Goal: Task Accomplishment & Management: Complete application form

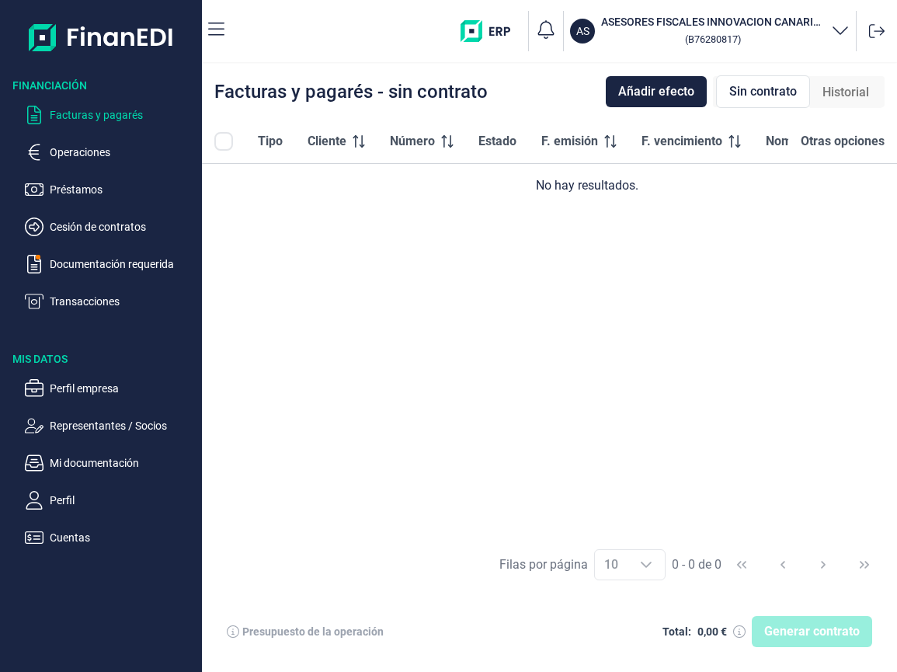
click at [592, 295] on div "Tipo Cliente Número Estado F. emisión F. vencimiento Nominal (€) Otras opciones…" at bounding box center [549, 329] width 695 height 418
click at [591, 299] on div "Tipo Cliente Número Estado F. emisión F. vencimiento Nominal (€) Otras opciones…" at bounding box center [549, 329] width 695 height 418
click at [797, 631] on div "Generar contrato" at bounding box center [811, 631] width 120 height 31
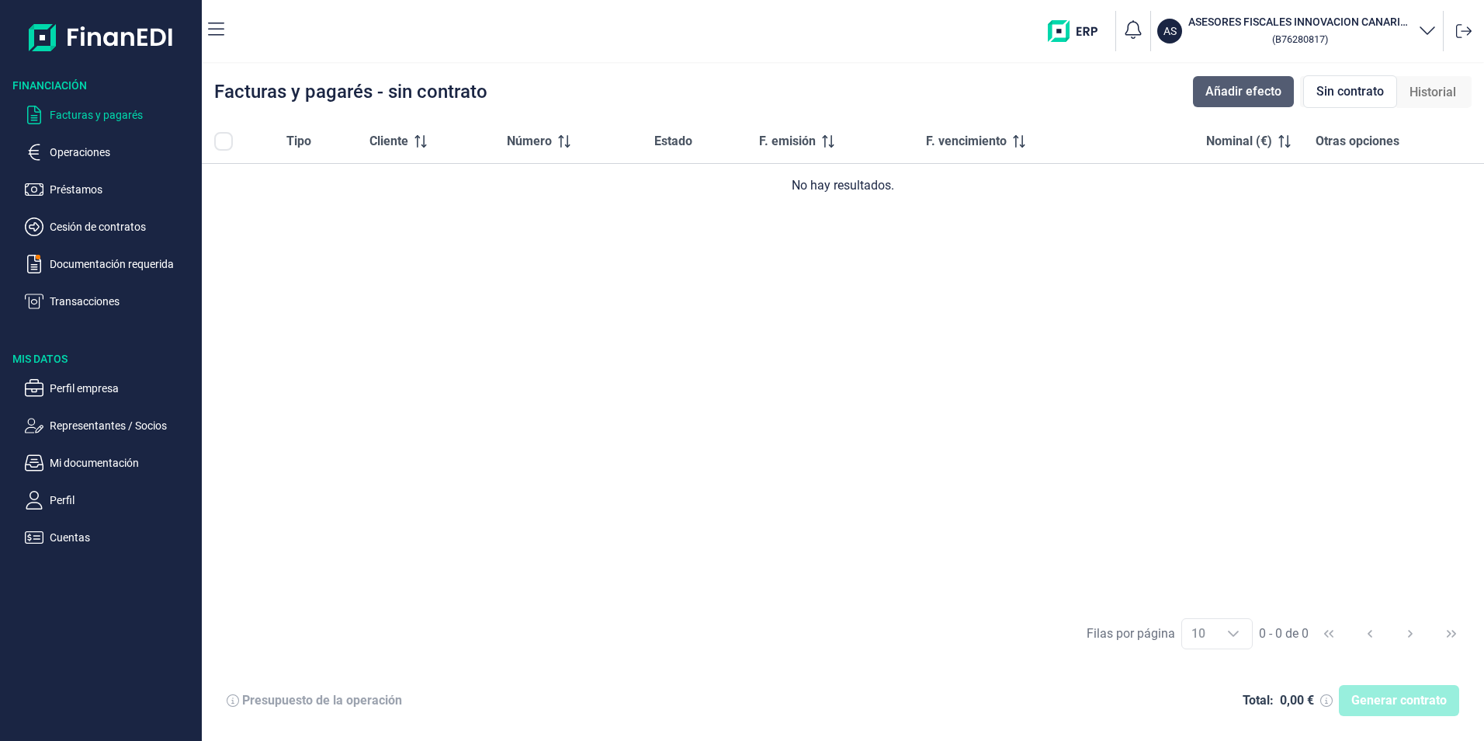
click at [896, 98] on span "Añadir efecto" at bounding box center [1244, 91] width 76 height 19
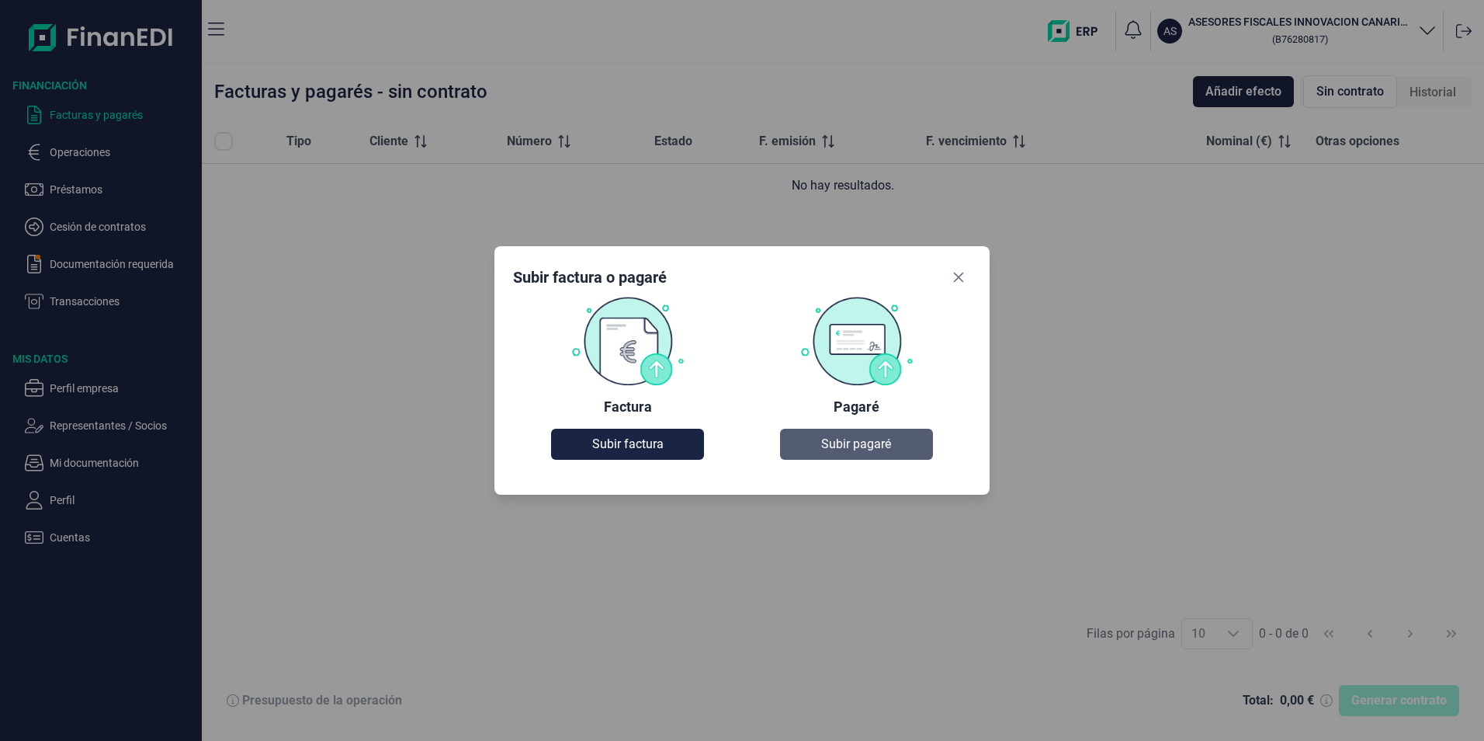
click at [862, 441] on span "Subir pagaré" at bounding box center [856, 444] width 70 height 19
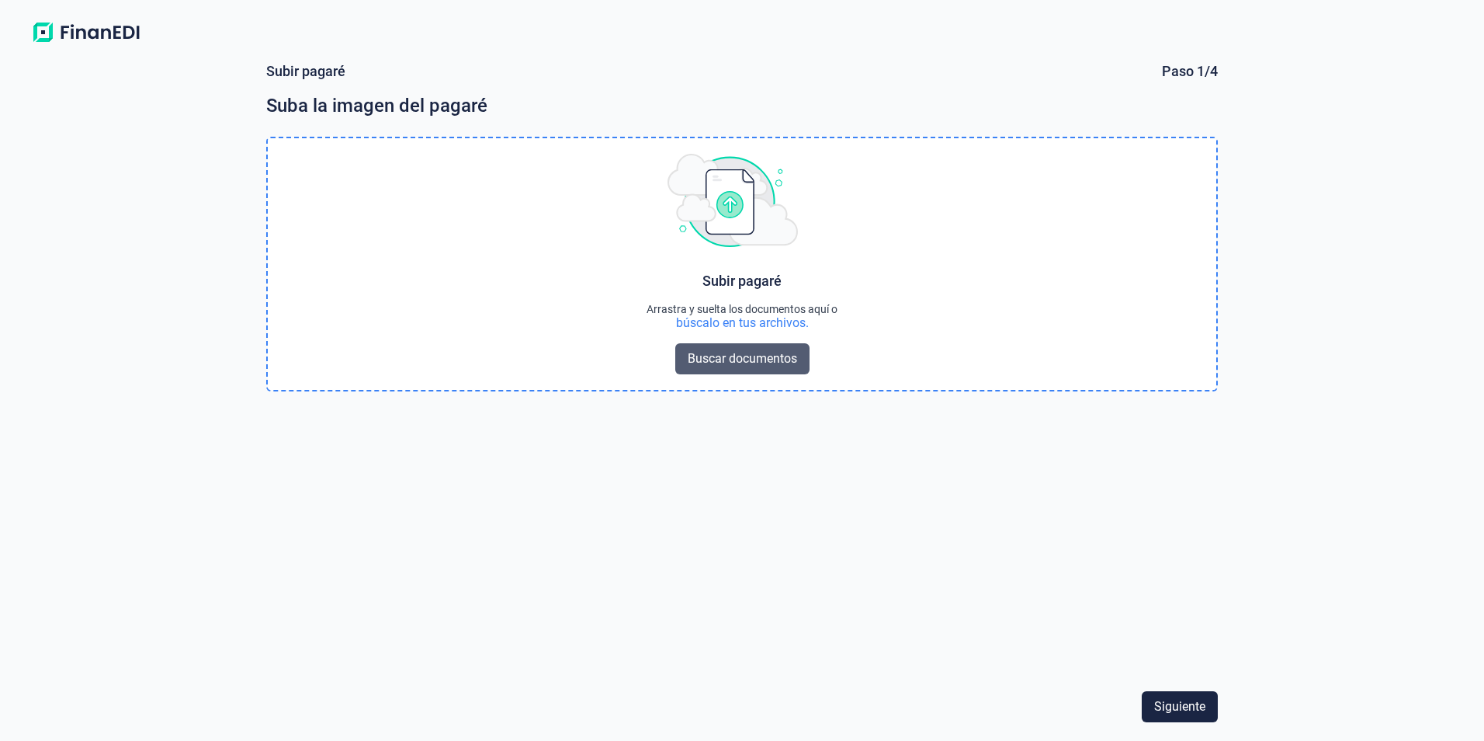
click at [741, 356] on span "Buscar documentos" at bounding box center [742, 358] width 109 height 19
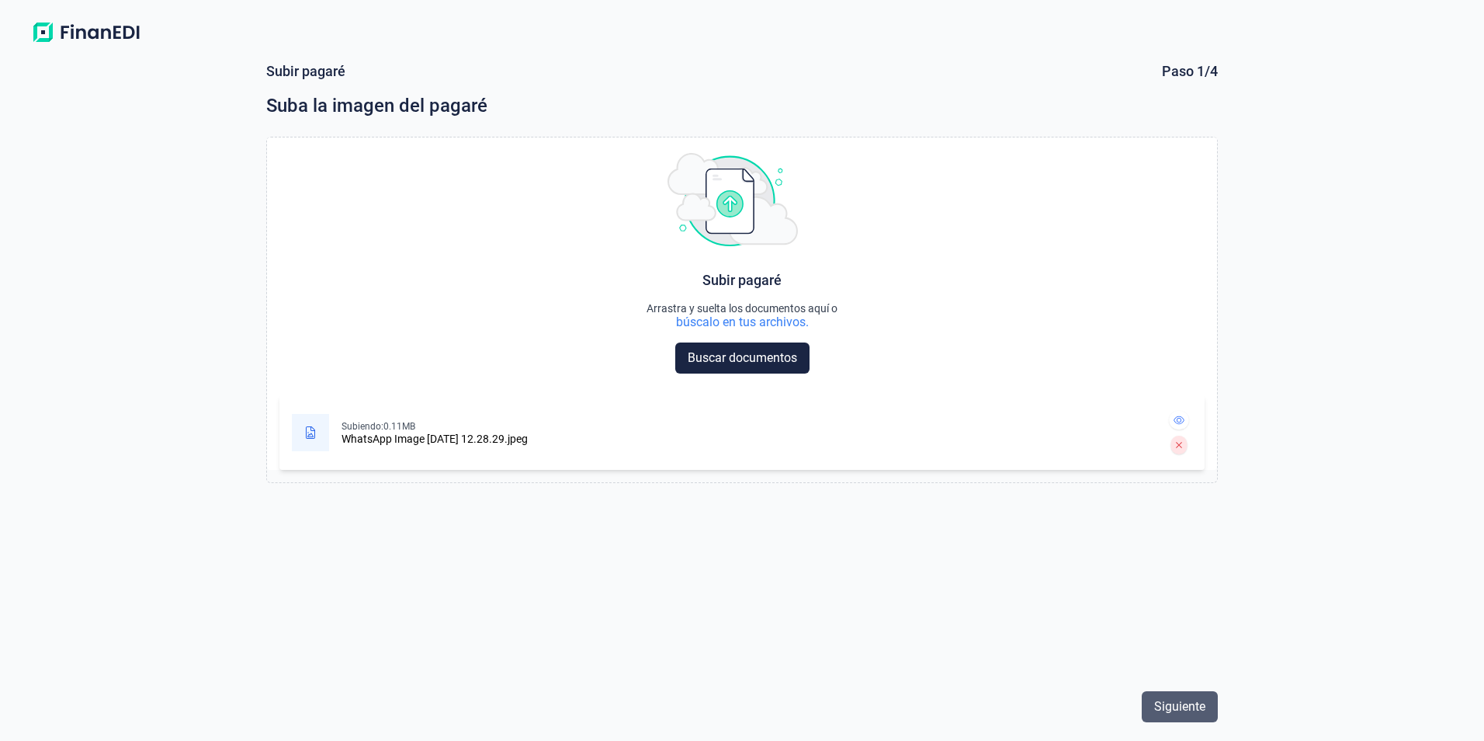
click at [896, 671] on span "Siguiente" at bounding box center [1179, 706] width 51 height 19
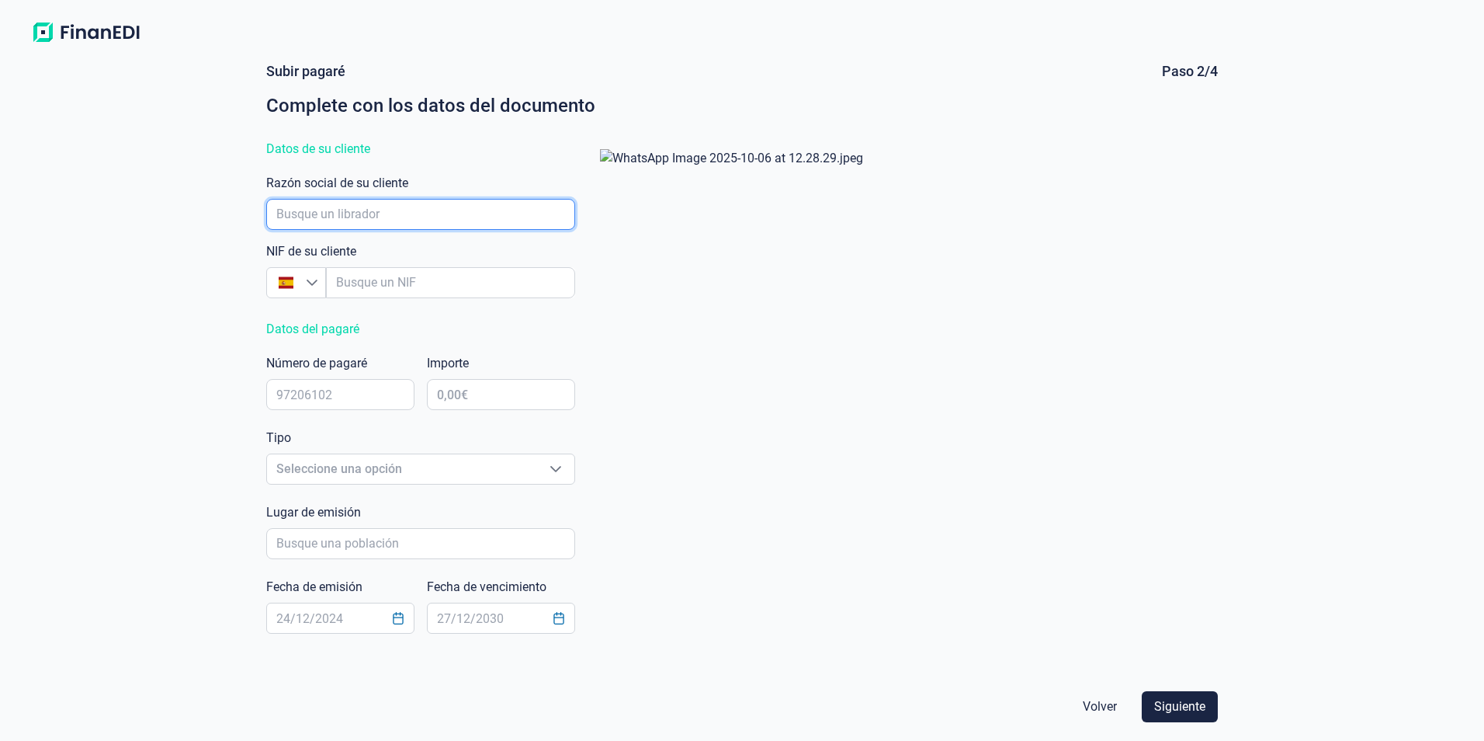
click at [398, 213] on input "empresaAutocomplete" at bounding box center [420, 214] width 309 height 31
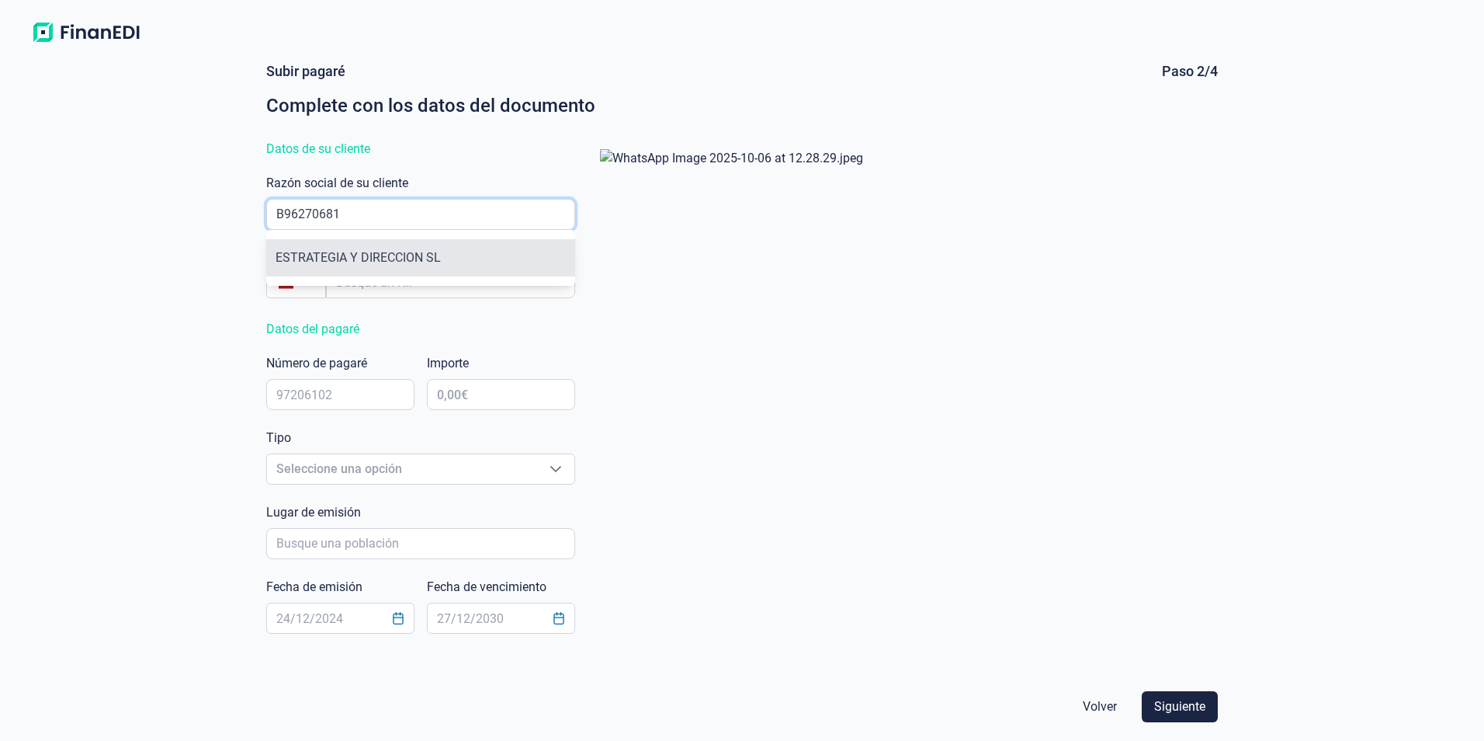
type input "B96270681"
click at [382, 253] on li "ESTRATEGIA Y DIRECCION SL" at bounding box center [420, 257] width 309 height 37
type input "B96270681"
type input "ESTRATEGIA Y DIRECCION SL"
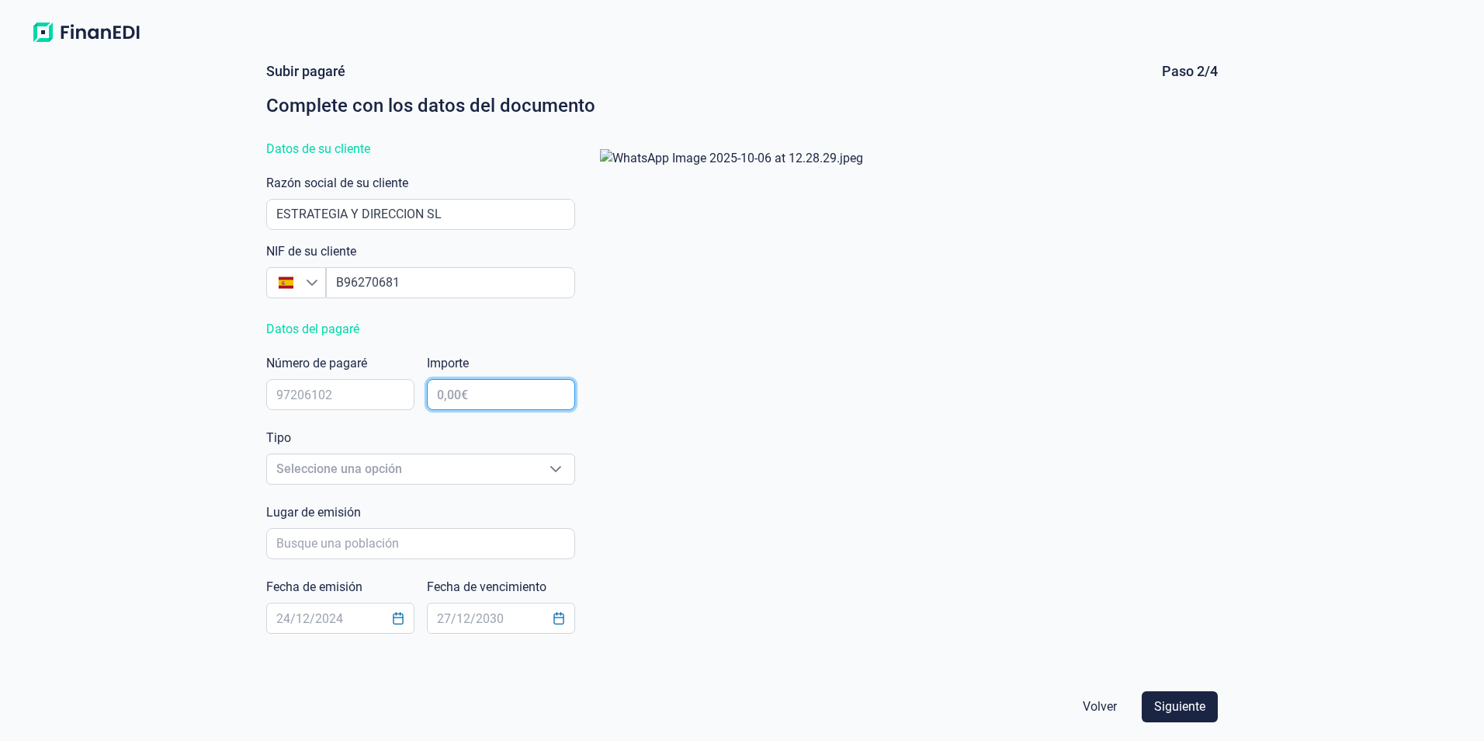
click at [504, 383] on input "text" at bounding box center [501, 394] width 148 height 31
click at [499, 396] on input "text" at bounding box center [501, 394] width 148 height 31
click at [336, 391] on input "text" at bounding box center [340, 394] width 148 height 31
click at [467, 393] on input "text" at bounding box center [501, 394] width 148 height 31
type input "44.090,69 €"
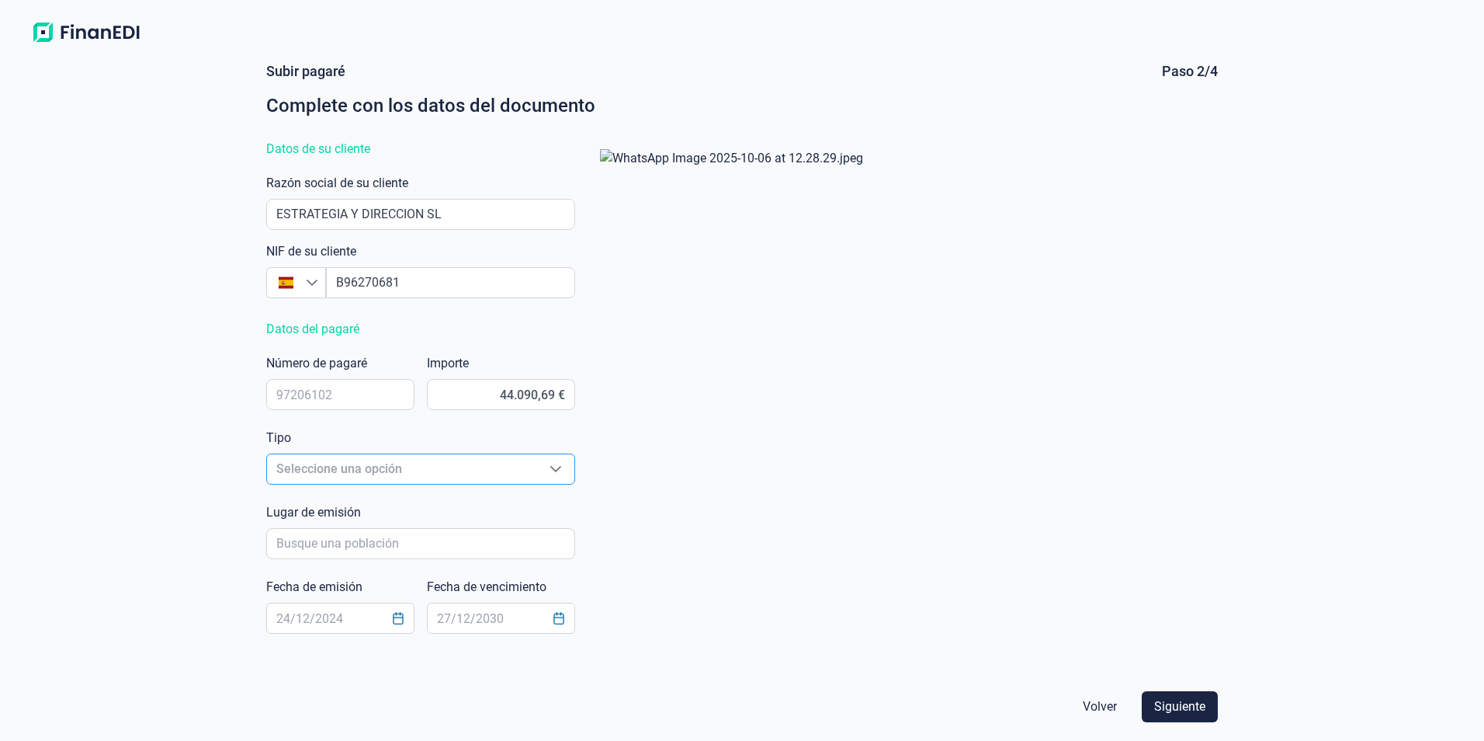
click at [457, 460] on span "Seleccione una opción" at bounding box center [402, 469] width 270 height 30
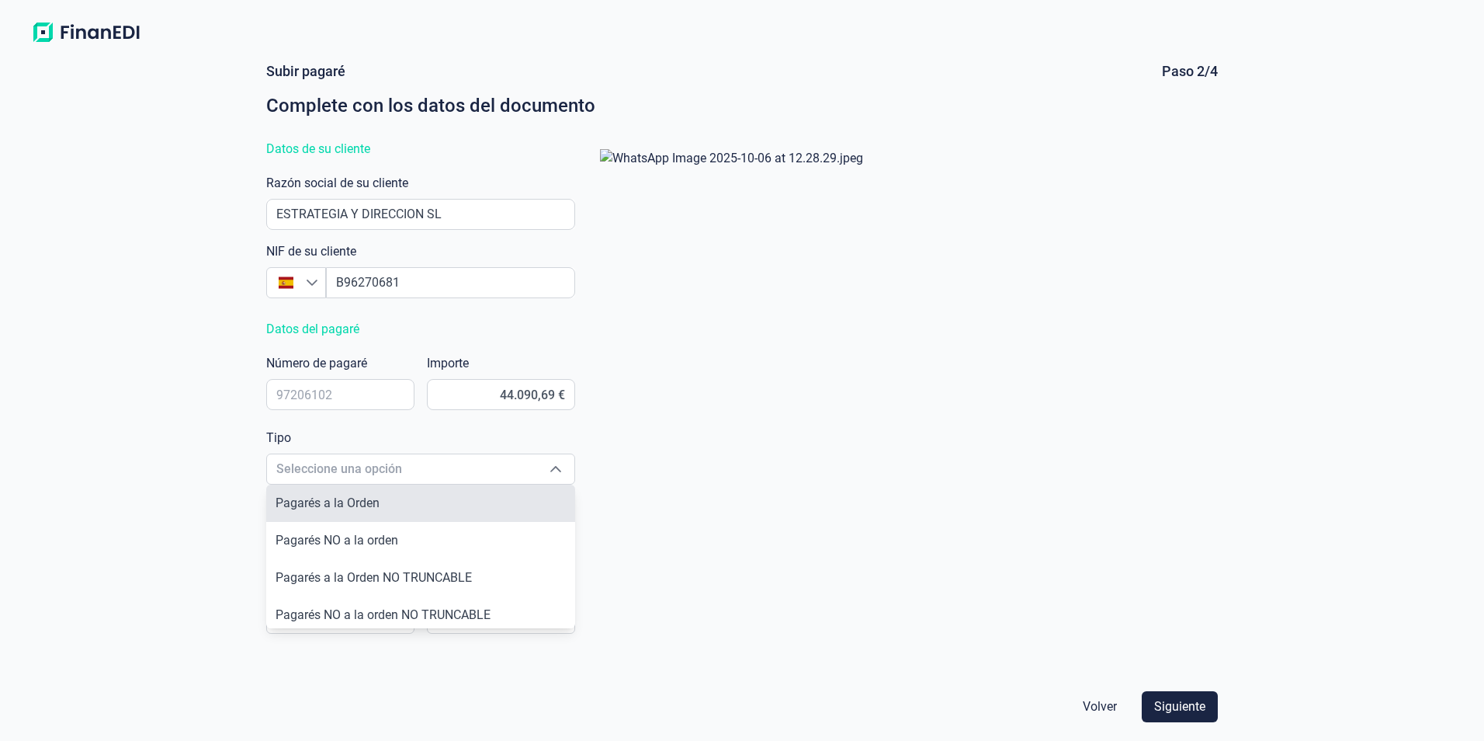
click at [458, 500] on li "Pagarés a la Orden" at bounding box center [420, 502] width 309 height 37
type input "Pagarés a la Orden"
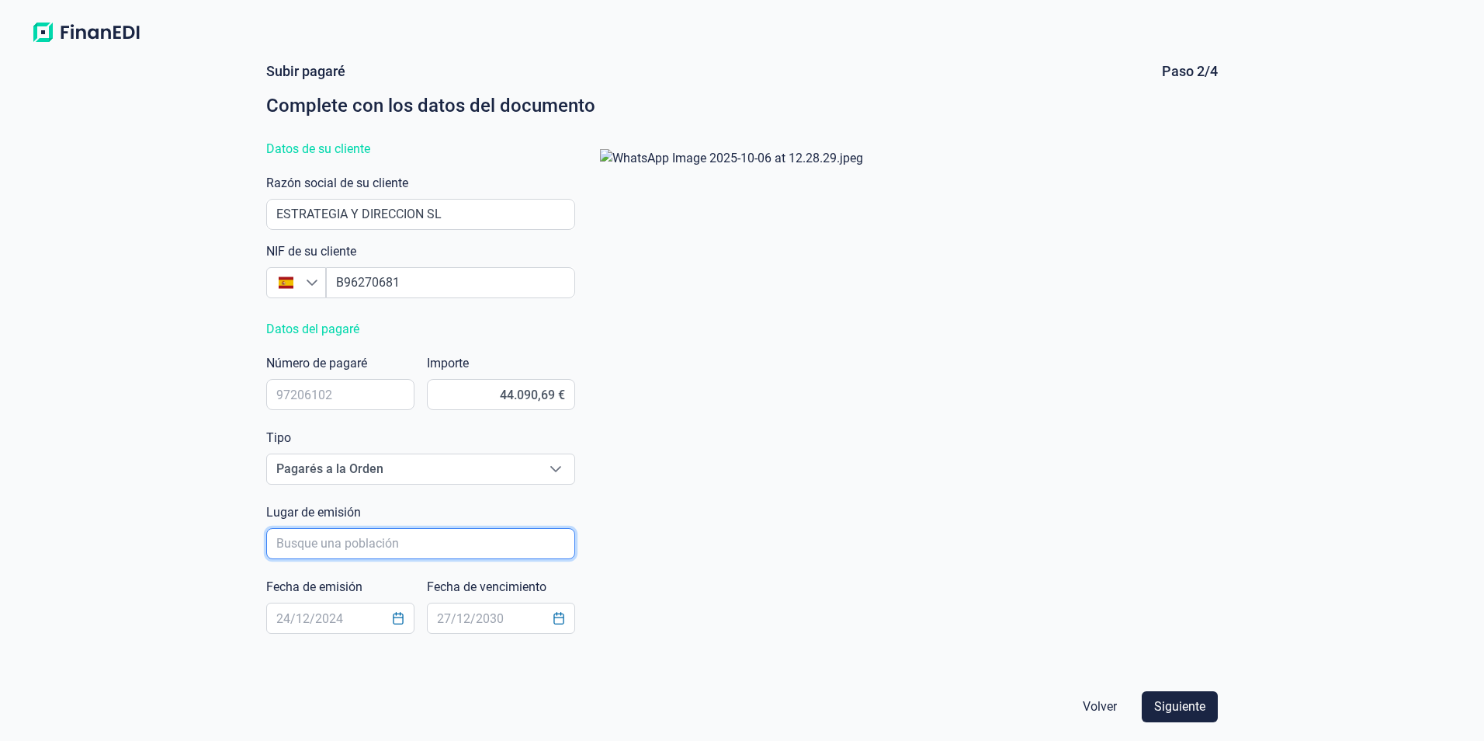
click at [443, 538] on input "poblacionAutocomplete" at bounding box center [420, 543] width 309 height 31
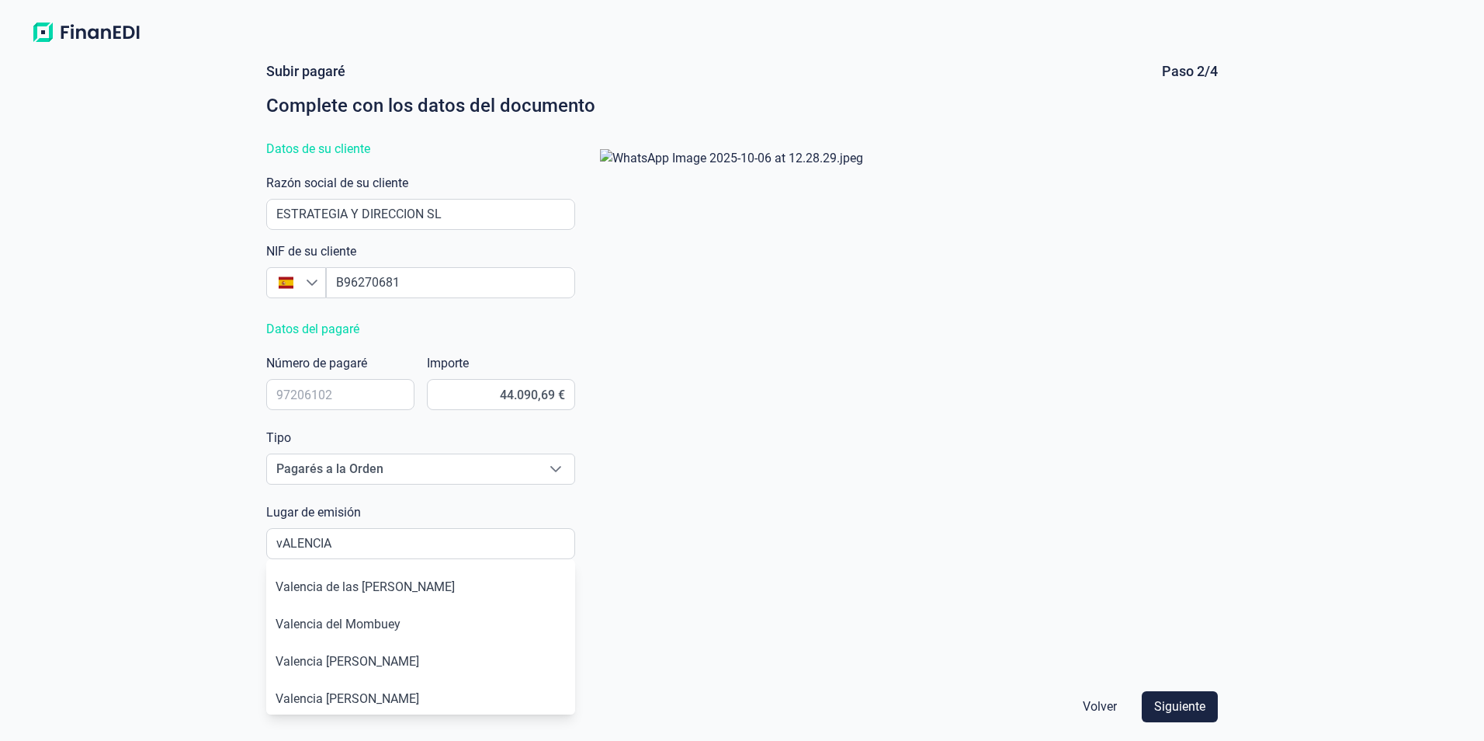
drag, startPoint x: 786, startPoint y: 581, endPoint x: 753, endPoint y: 581, distance: 32.6
click at [785, 585] on div at bounding box center [903, 405] width 630 height 536
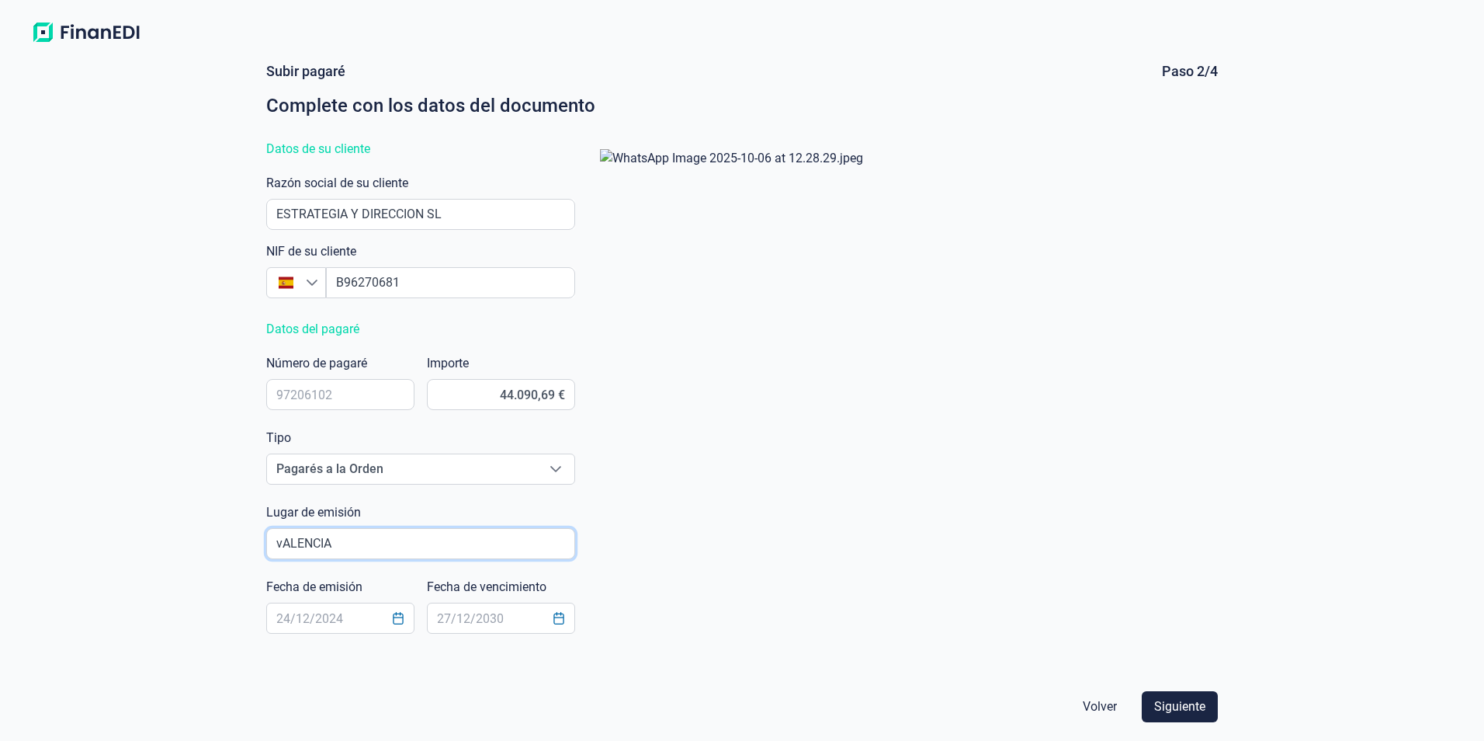
drag, startPoint x: 463, startPoint y: 540, endPoint x: 175, endPoint y: 540, distance: 288.0
click at [175, 540] on div "Subir pagaré Paso 2/4 Complete con los datos del documento Datos de su cliente …" at bounding box center [742, 395] width 1484 height 691
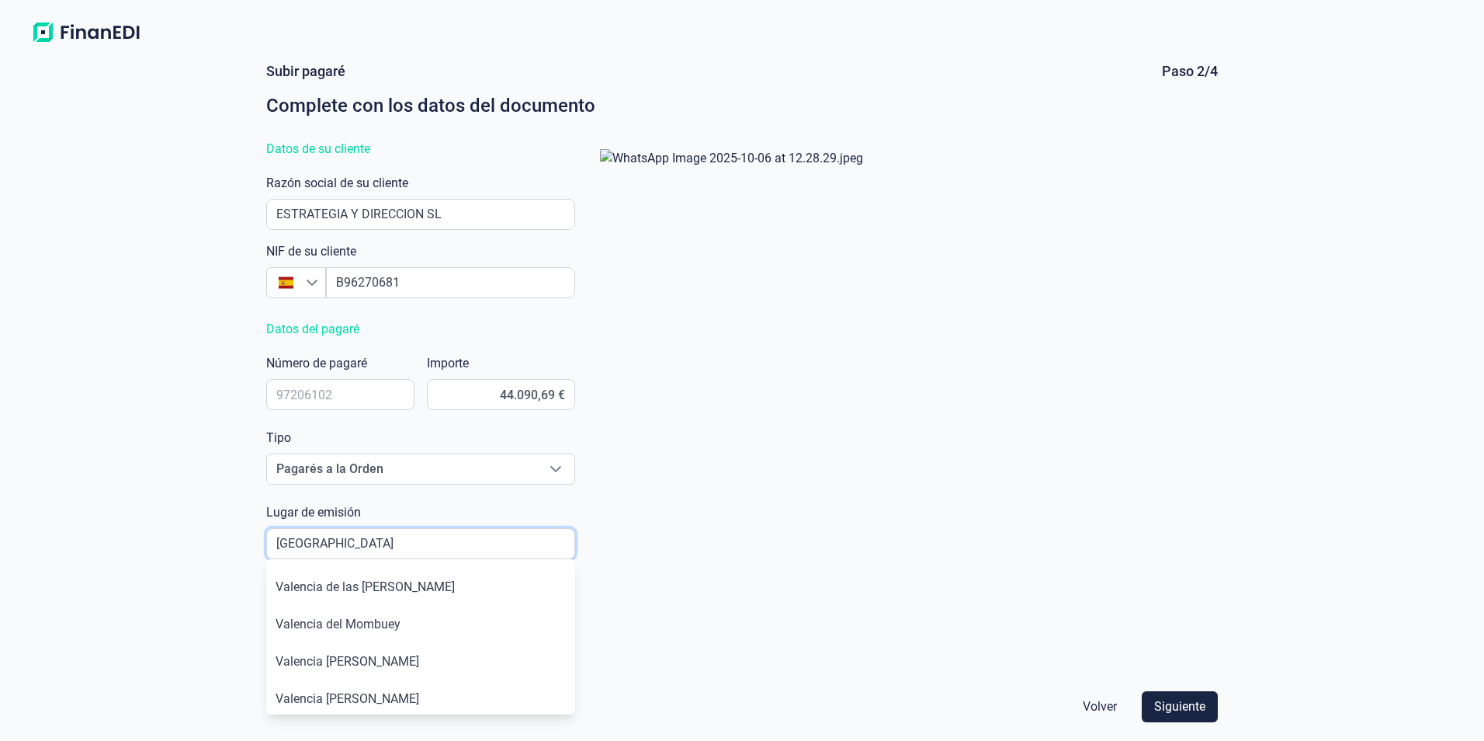
type input "[GEOGRAPHIC_DATA]"
click at [842, 557] on div at bounding box center [903, 405] width 630 height 536
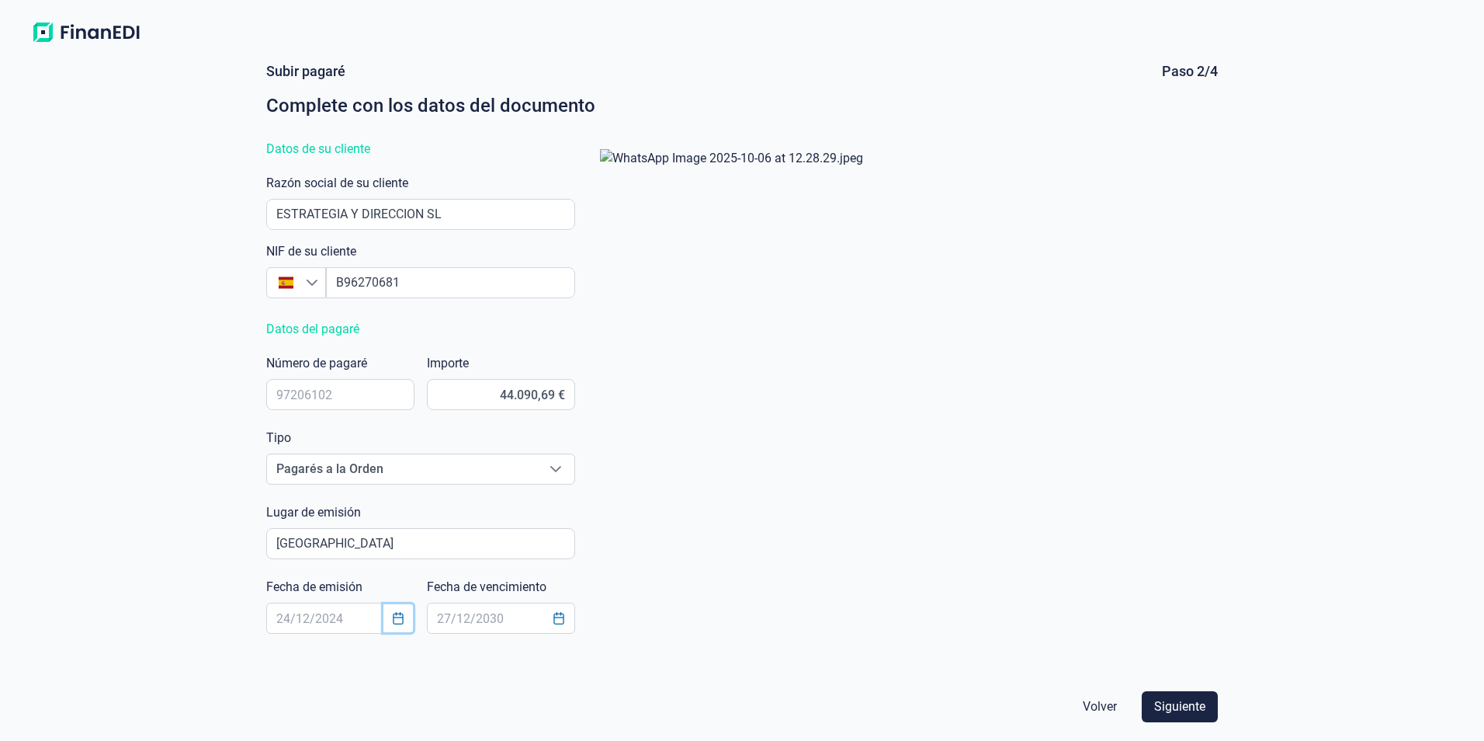
click at [395, 621] on icon "Choose Date" at bounding box center [398, 618] width 12 height 12
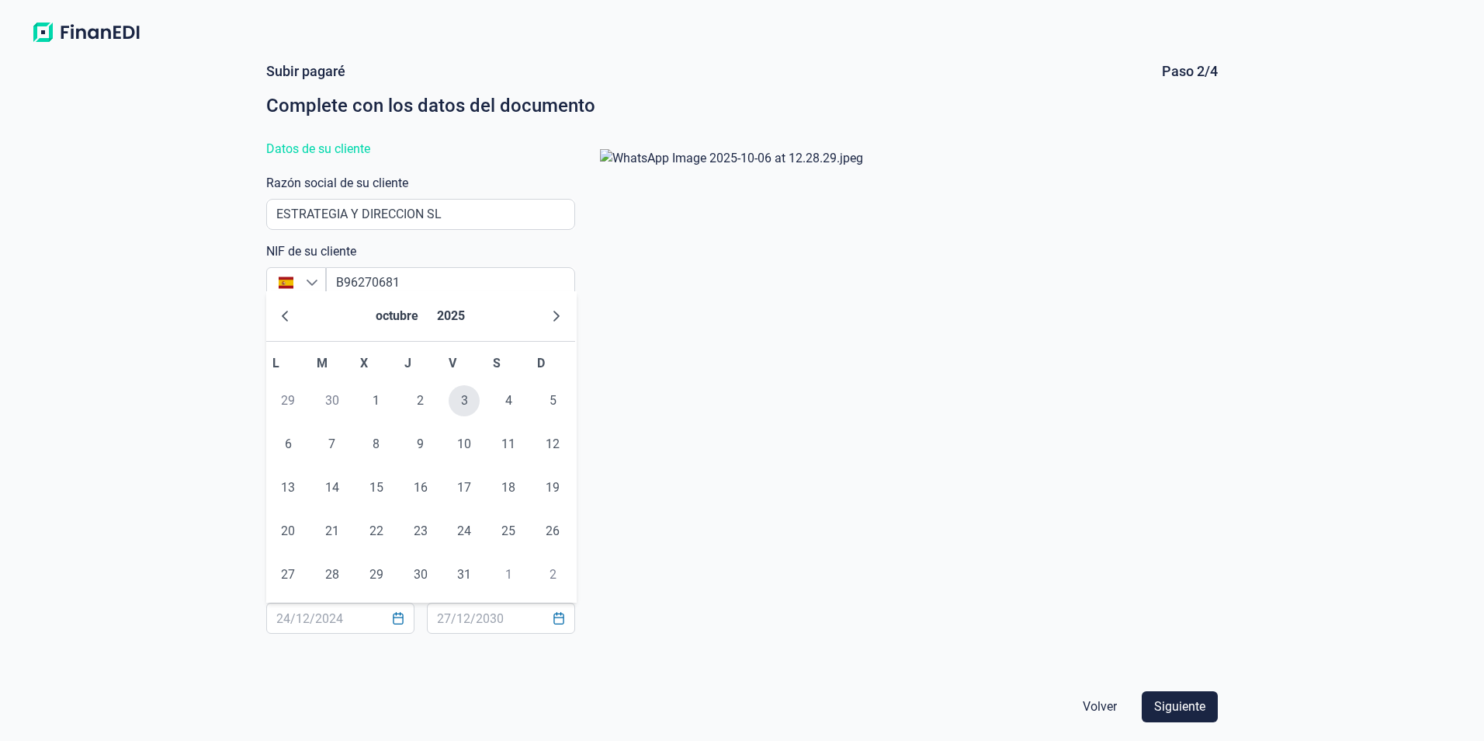
click at [463, 394] on span "3" at bounding box center [464, 400] width 31 height 31
type input "[DATE]"
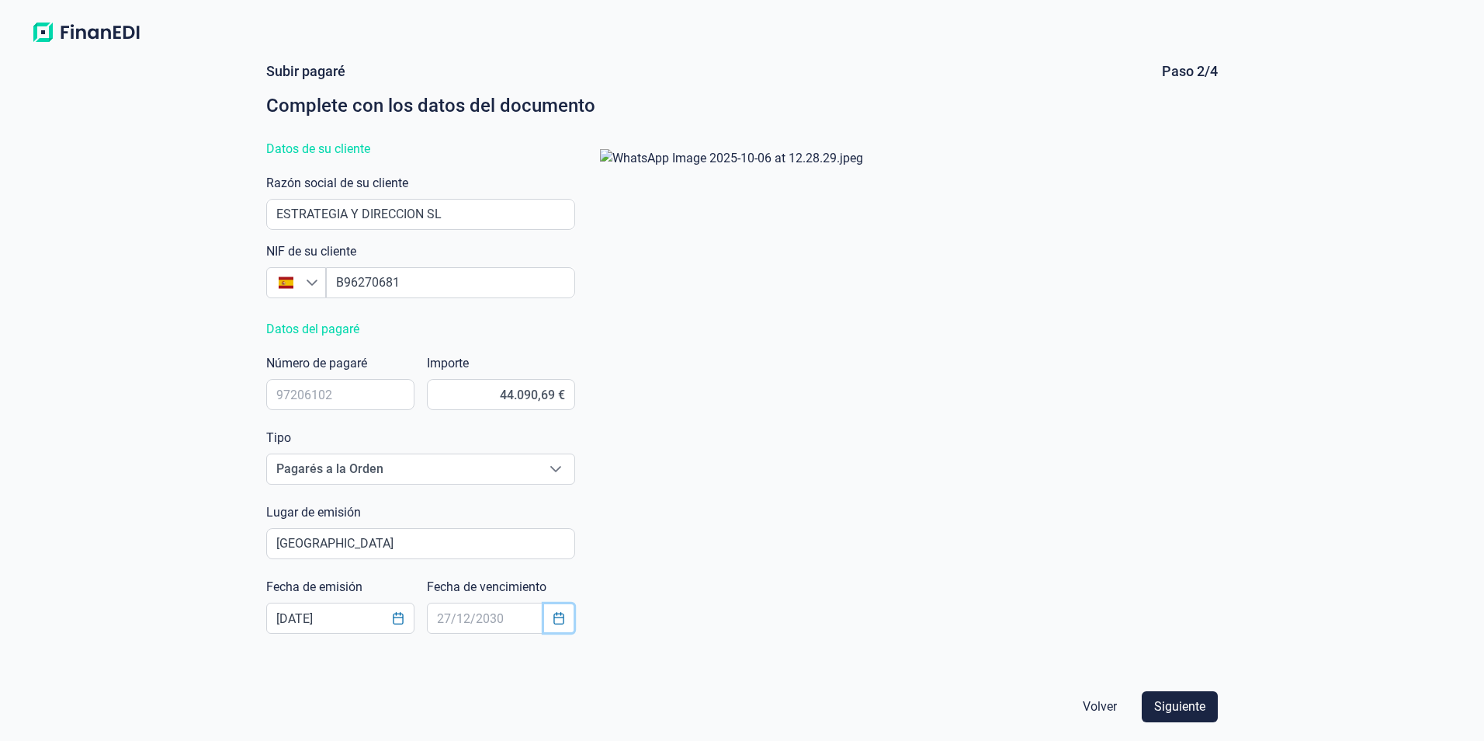
click at [550, 621] on button "Choose Date" at bounding box center [559, 618] width 30 height 28
click at [718, 325] on button "Next Month" at bounding box center [717, 316] width 25 height 25
click at [668, 565] on span "31" at bounding box center [669, 574] width 31 height 31
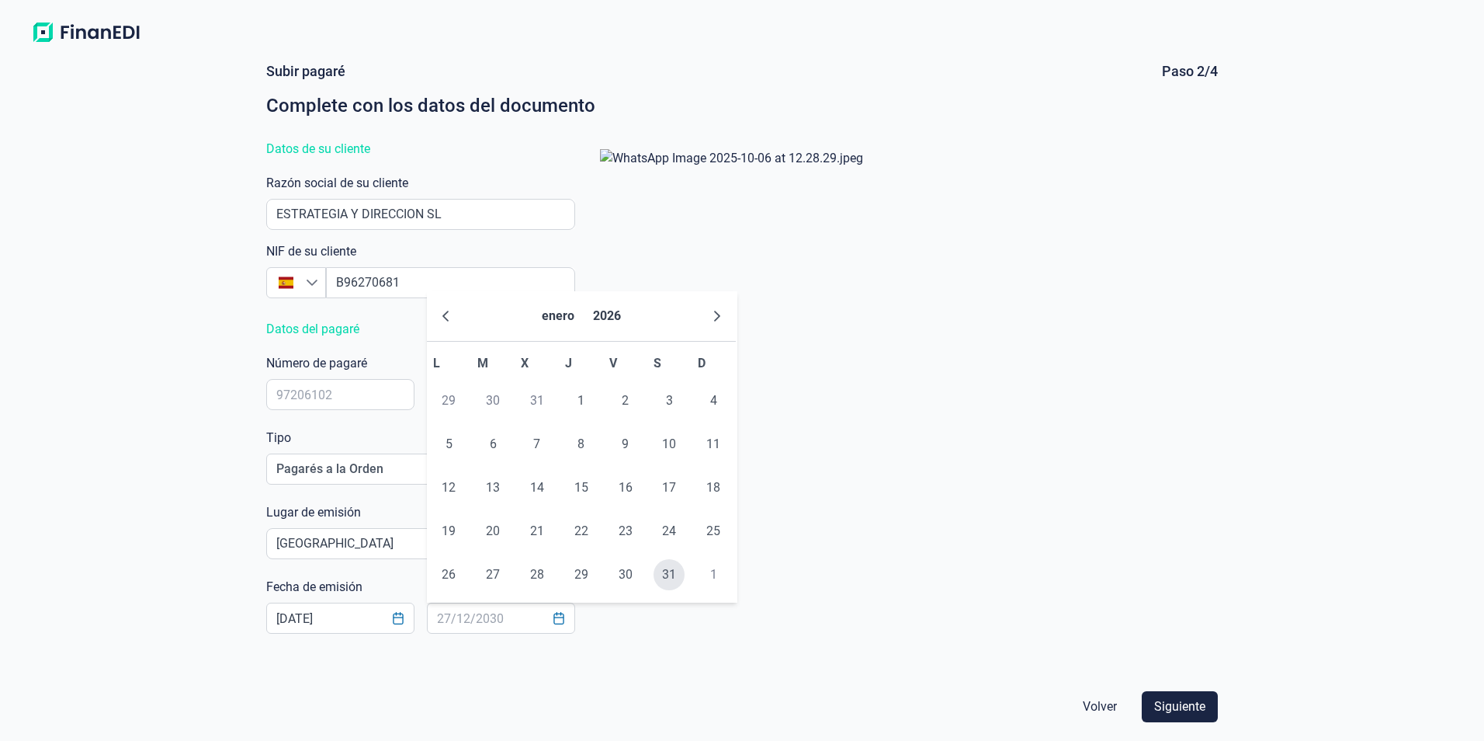
type input "[DATE]"
click at [866, 604] on div at bounding box center [903, 405] width 630 height 536
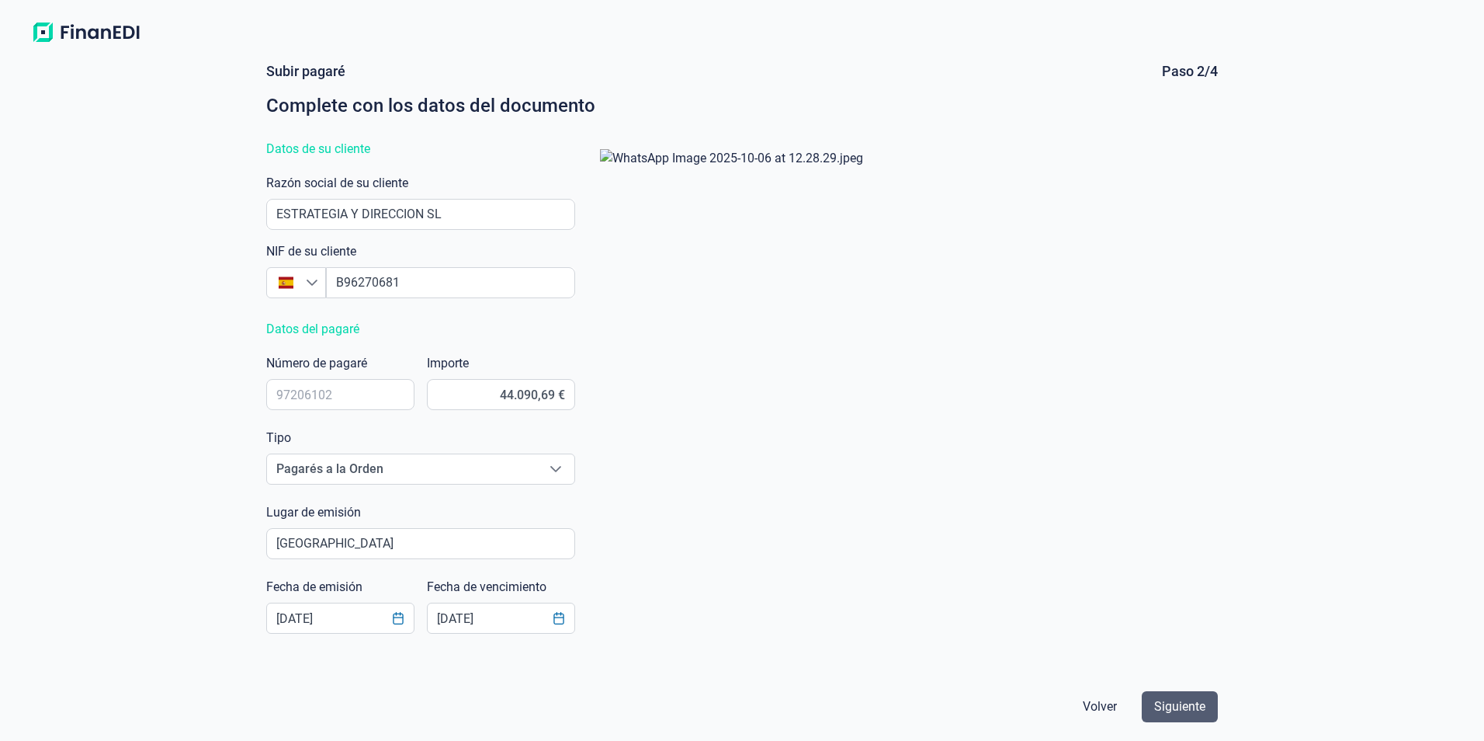
click at [896, 671] on span "Siguiente" at bounding box center [1179, 706] width 51 height 19
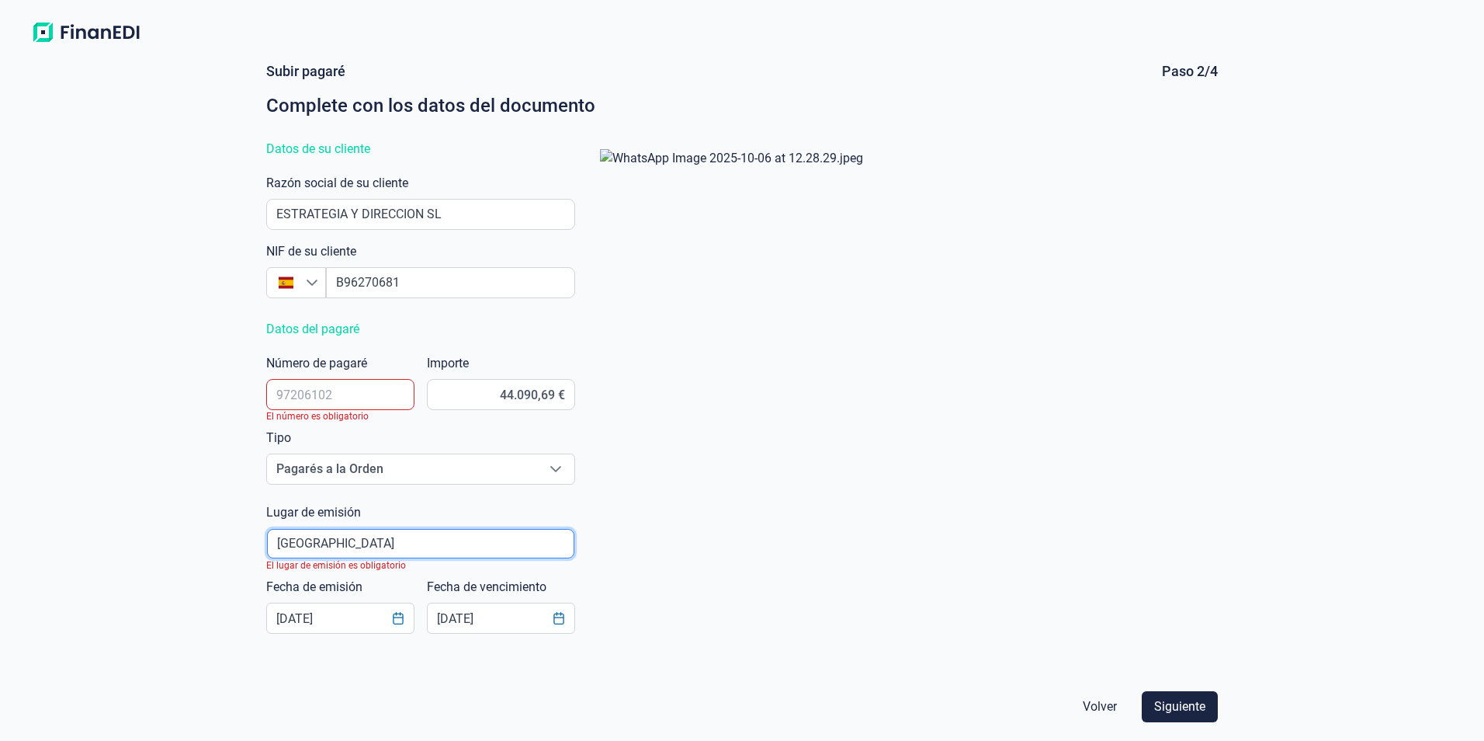
click at [401, 546] on input "poblacionAutocomplete" at bounding box center [420, 544] width 307 height 30
type input "v"
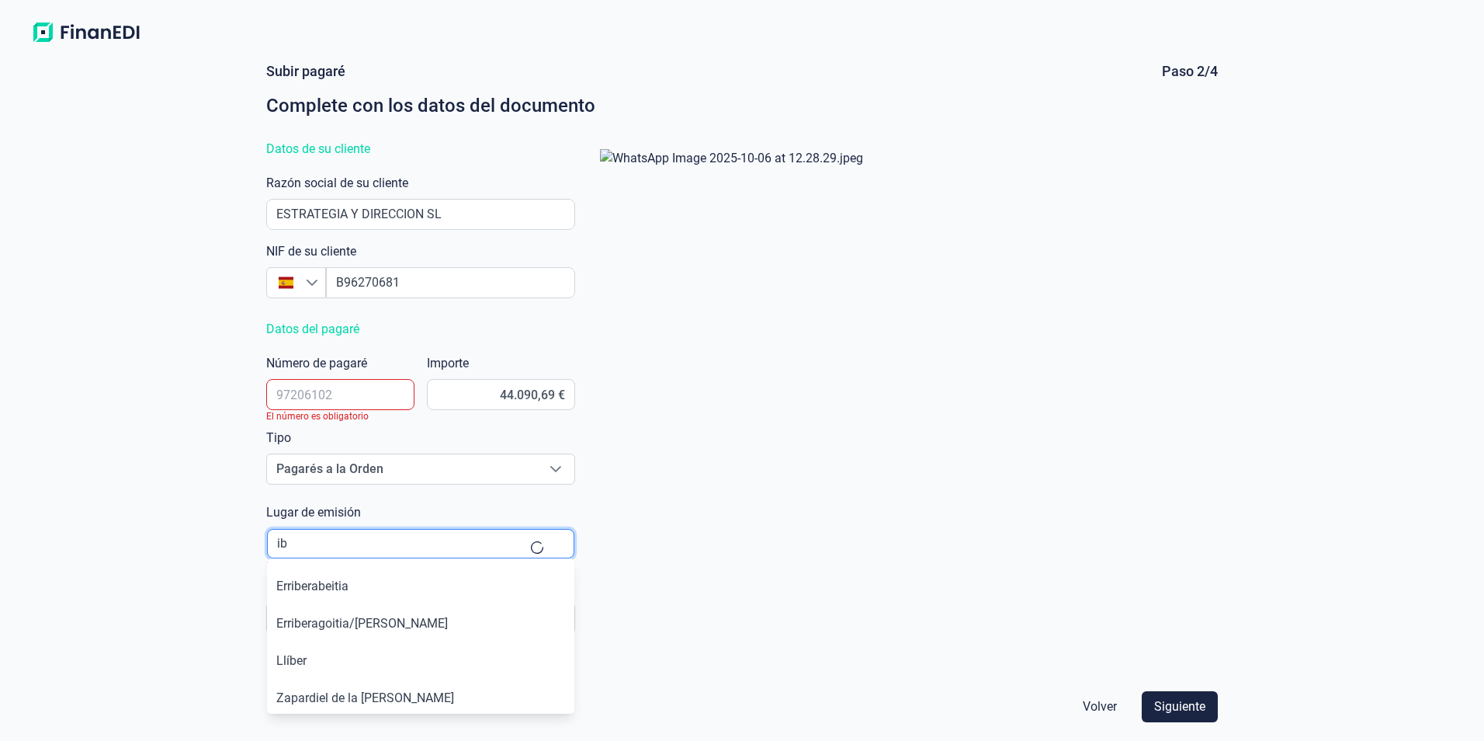
type input "i"
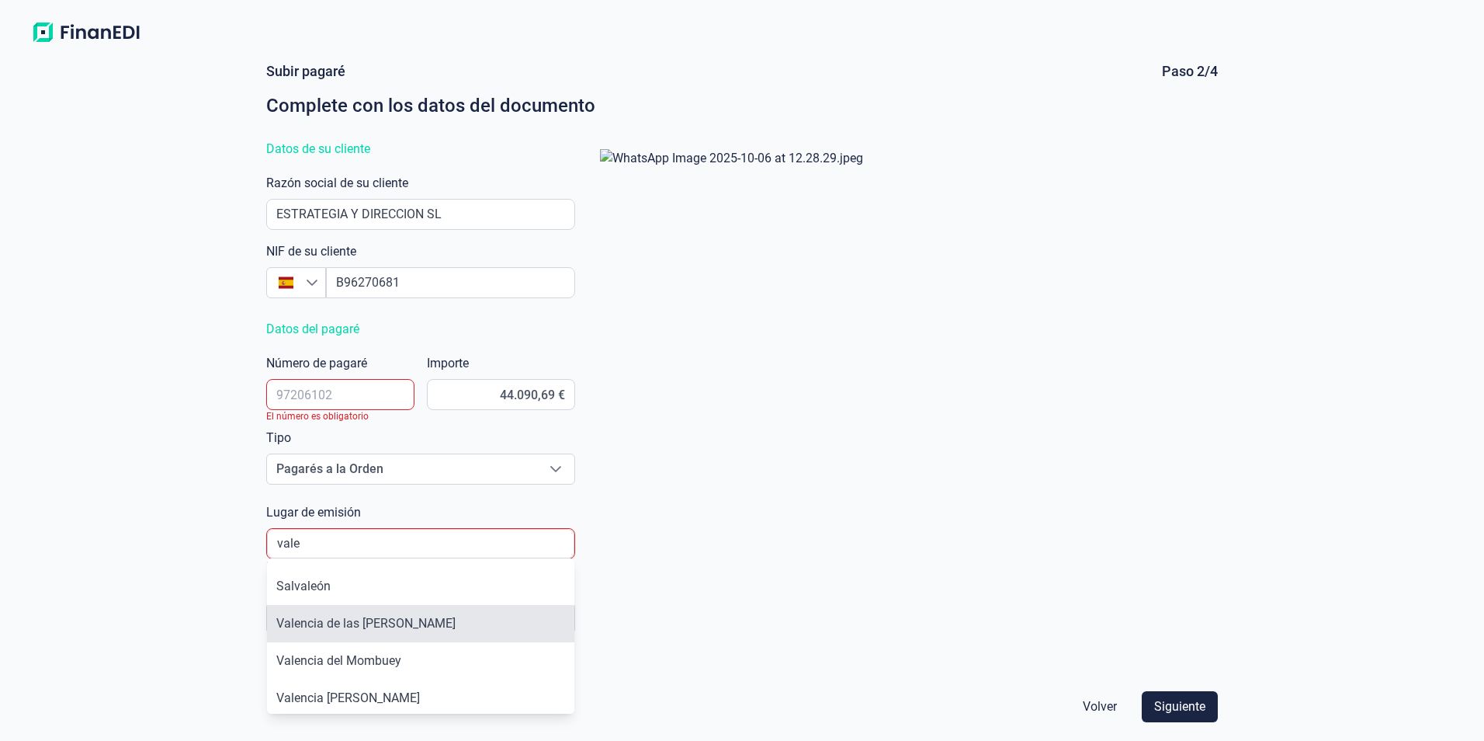
click at [390, 629] on li "Valencia de las [PERSON_NAME]" at bounding box center [420, 623] width 307 height 37
type input "Valencia de las [PERSON_NAME]"
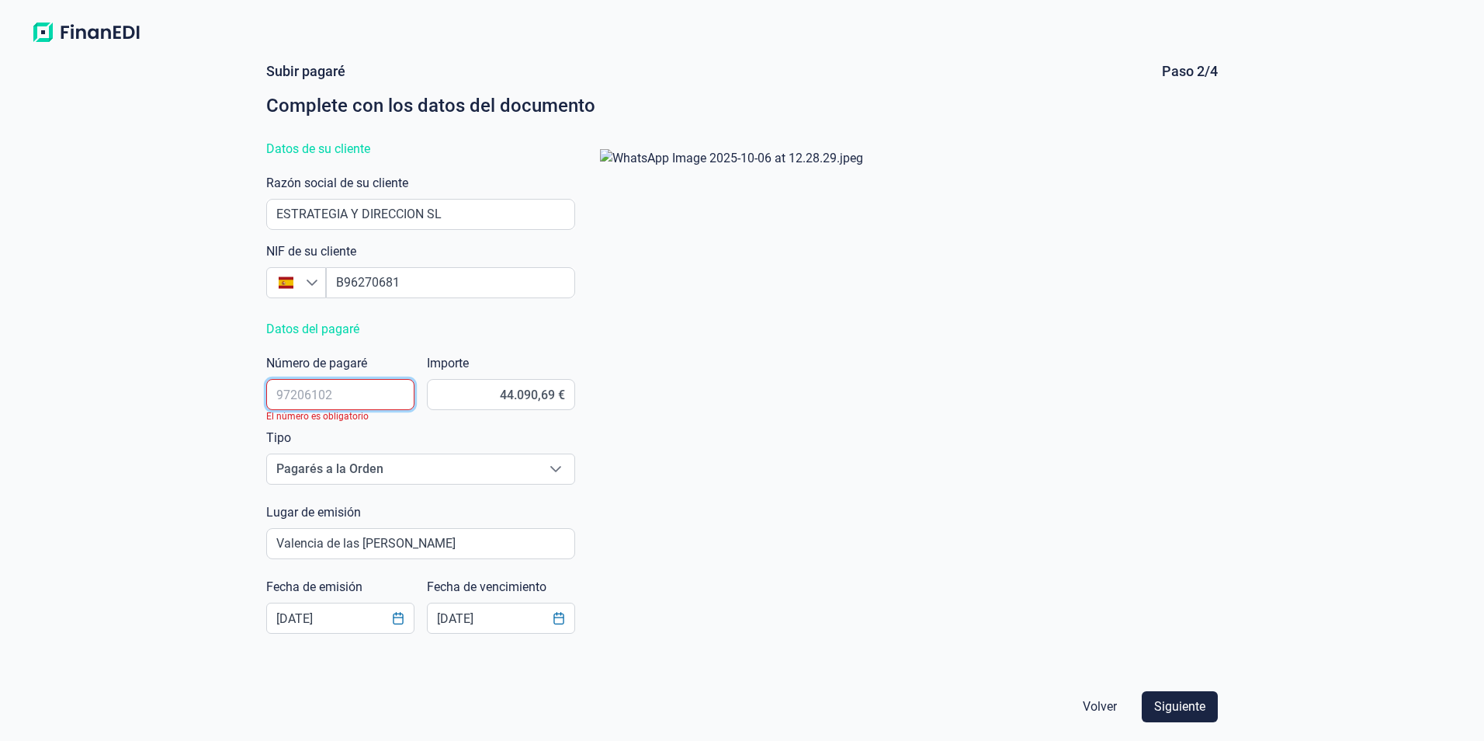
click at [361, 397] on input "text" at bounding box center [340, 394] width 148 height 31
type input "6313903"
click at [857, 581] on div at bounding box center [903, 405] width 630 height 536
click at [896, 671] on span "Siguiente" at bounding box center [1179, 706] width 51 height 19
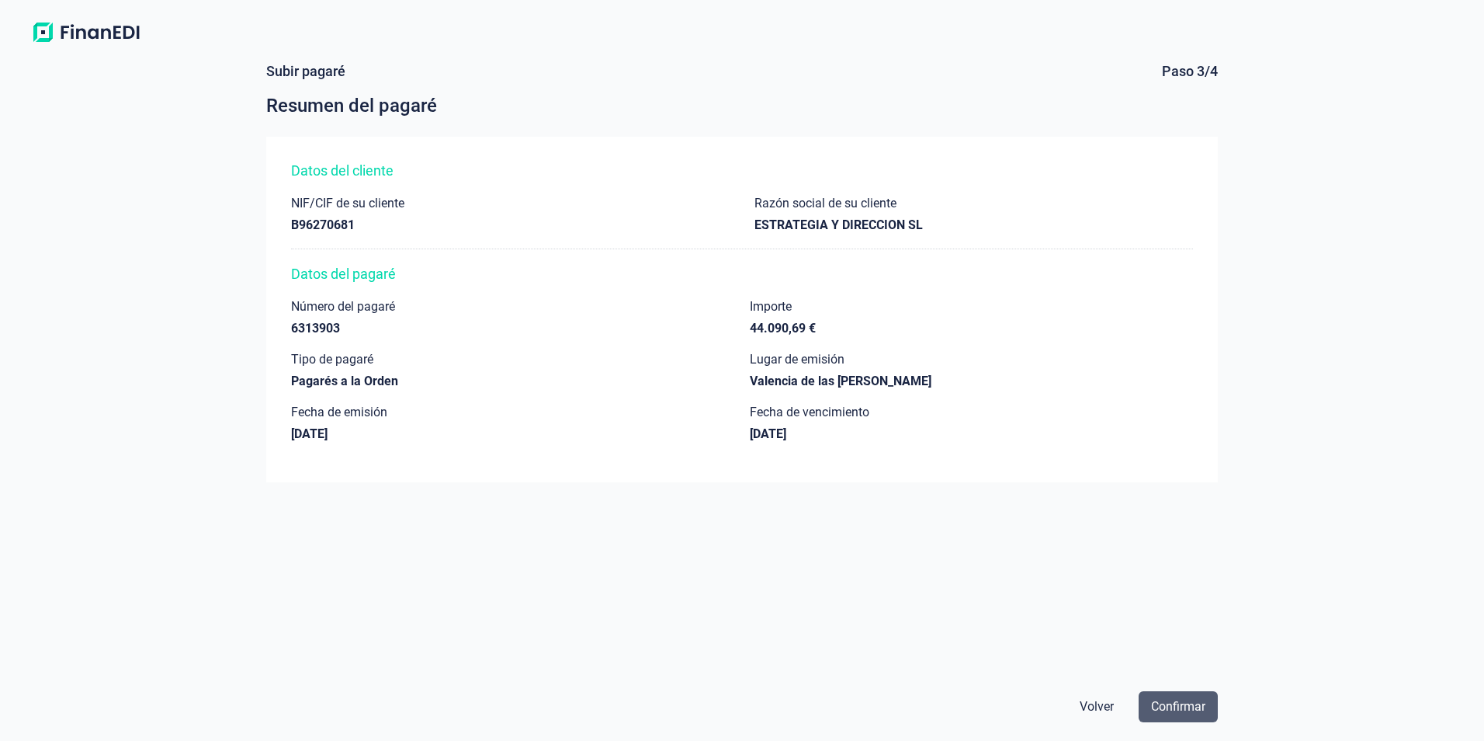
click at [896, 671] on span "Confirmar" at bounding box center [1178, 706] width 54 height 19
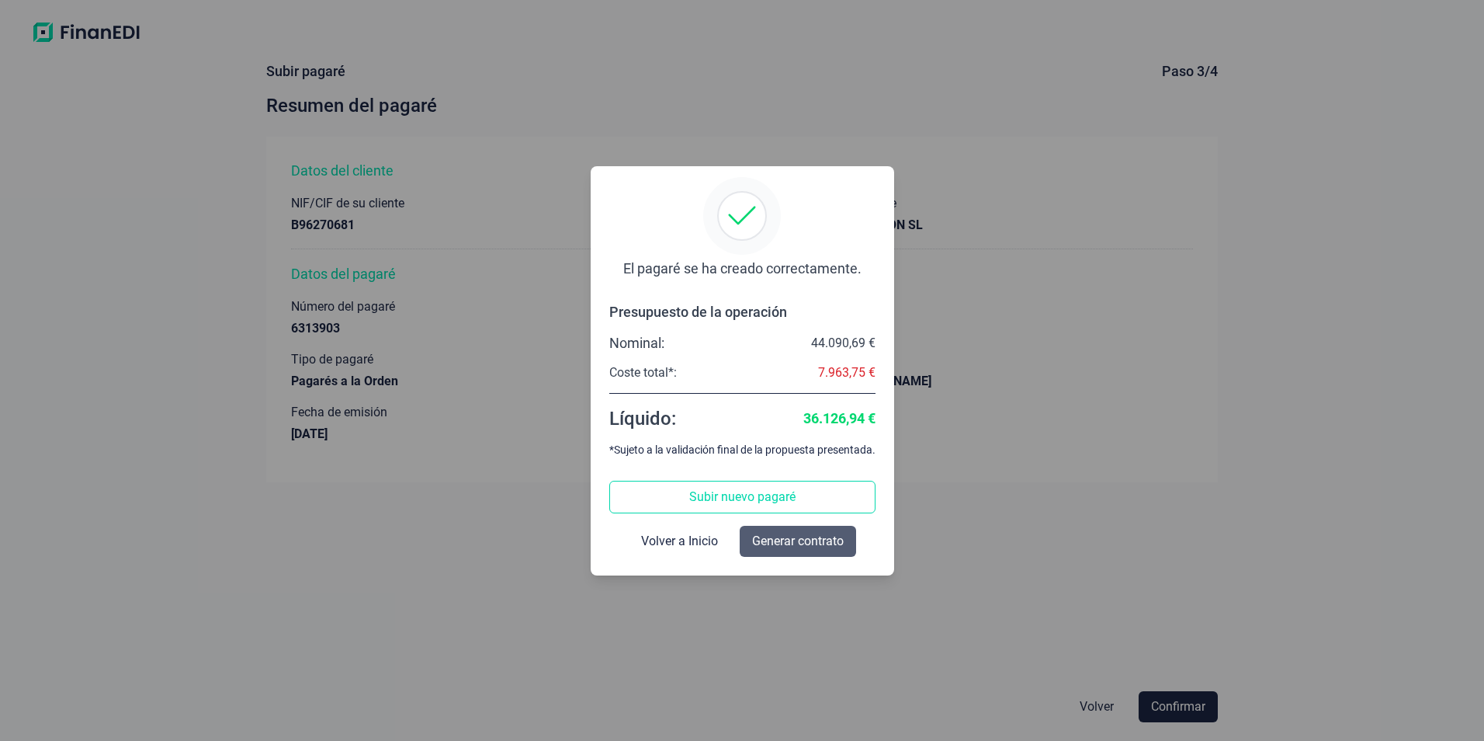
click at [807, 539] on span "Generar contrato" at bounding box center [798, 541] width 92 height 19
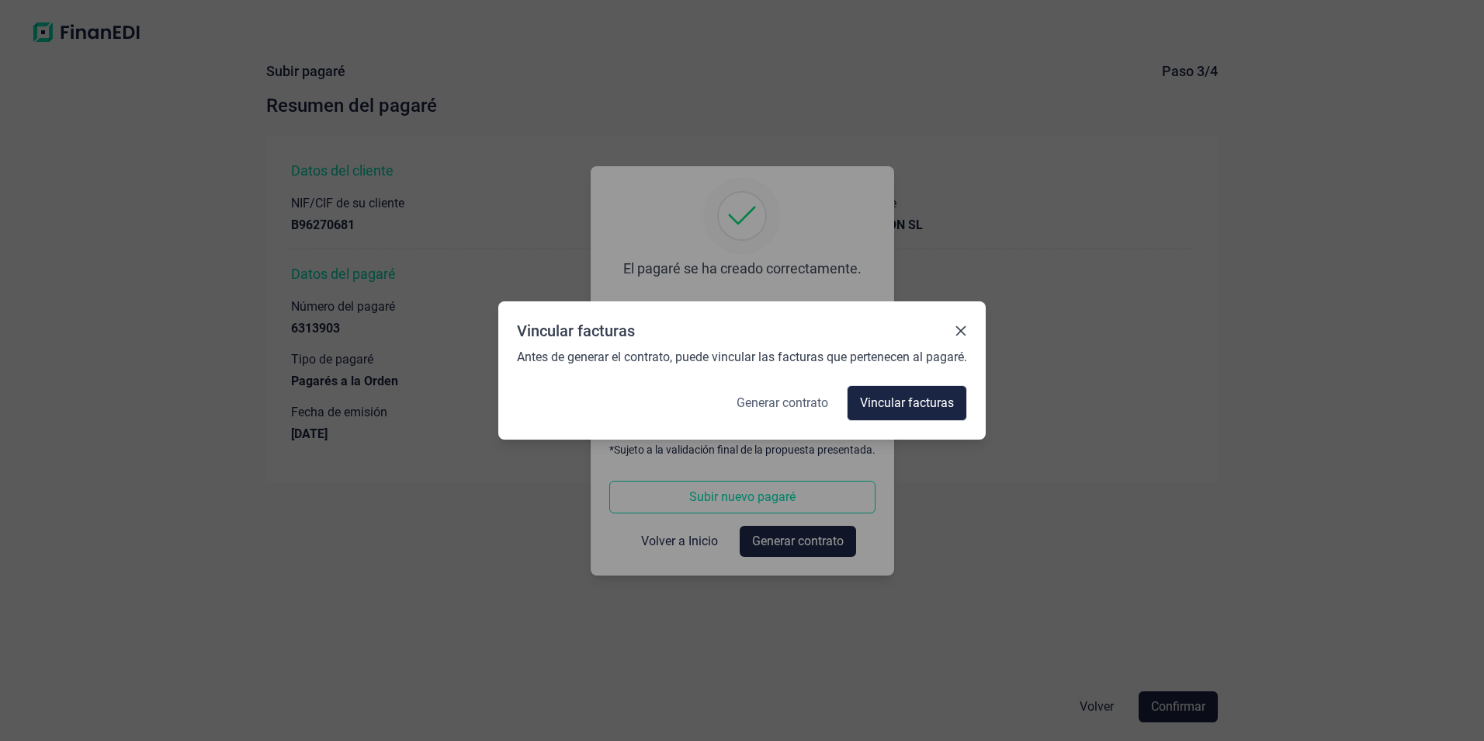
click at [785, 404] on span "Generar contrato" at bounding box center [783, 403] width 92 height 19
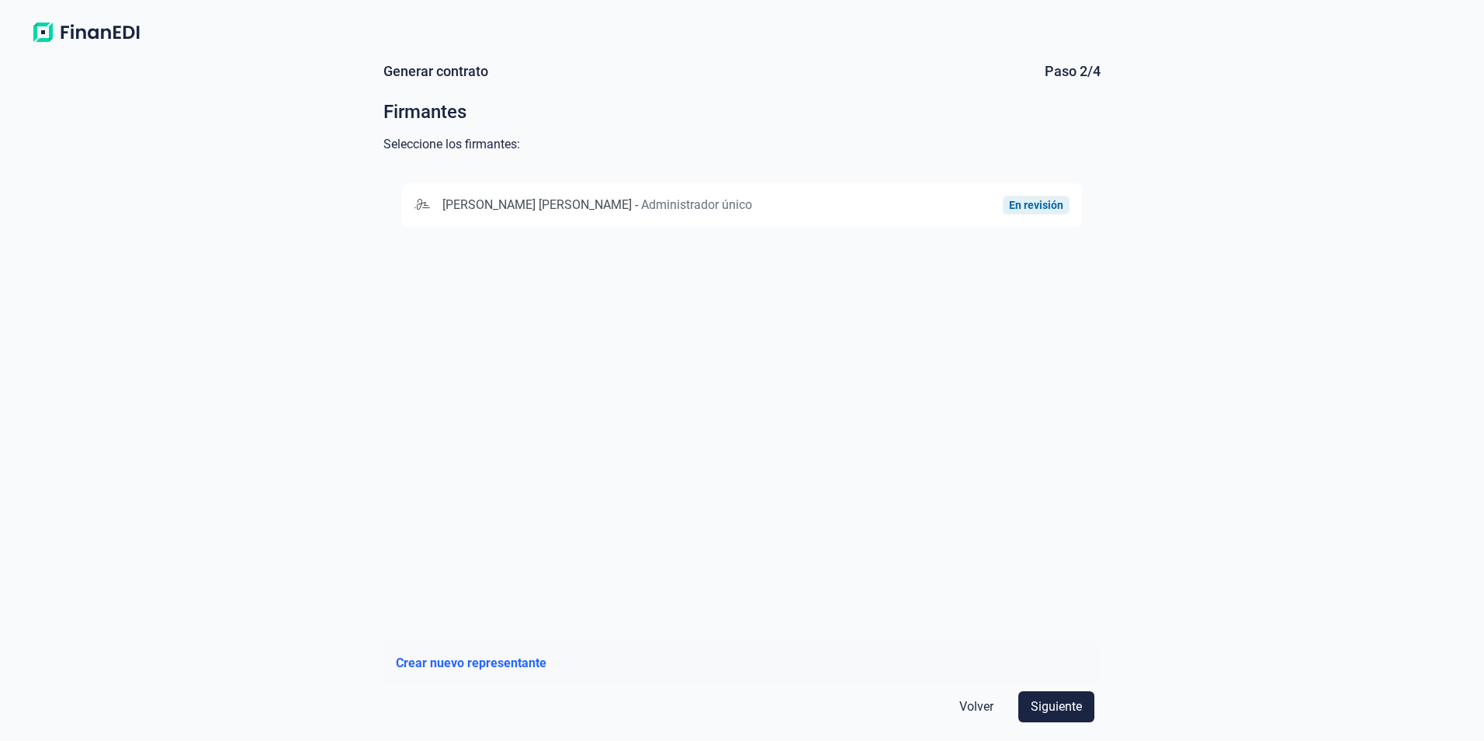
click at [784, 405] on div "[PERSON_NAME] [PERSON_NAME] - Administrador único En revisión" at bounding box center [742, 397] width 717 height 464
click at [896, 671] on span "Siguiente" at bounding box center [1056, 706] width 51 height 19
click at [765, 661] on div "Crear nuevo representante" at bounding box center [742, 663] width 692 height 19
click at [786, 211] on div "[PERSON_NAME] [PERSON_NAME] - Administrador único" at bounding box center [633, 205] width 437 height 19
click at [896, 671] on button "Siguiente" at bounding box center [1057, 706] width 76 height 31
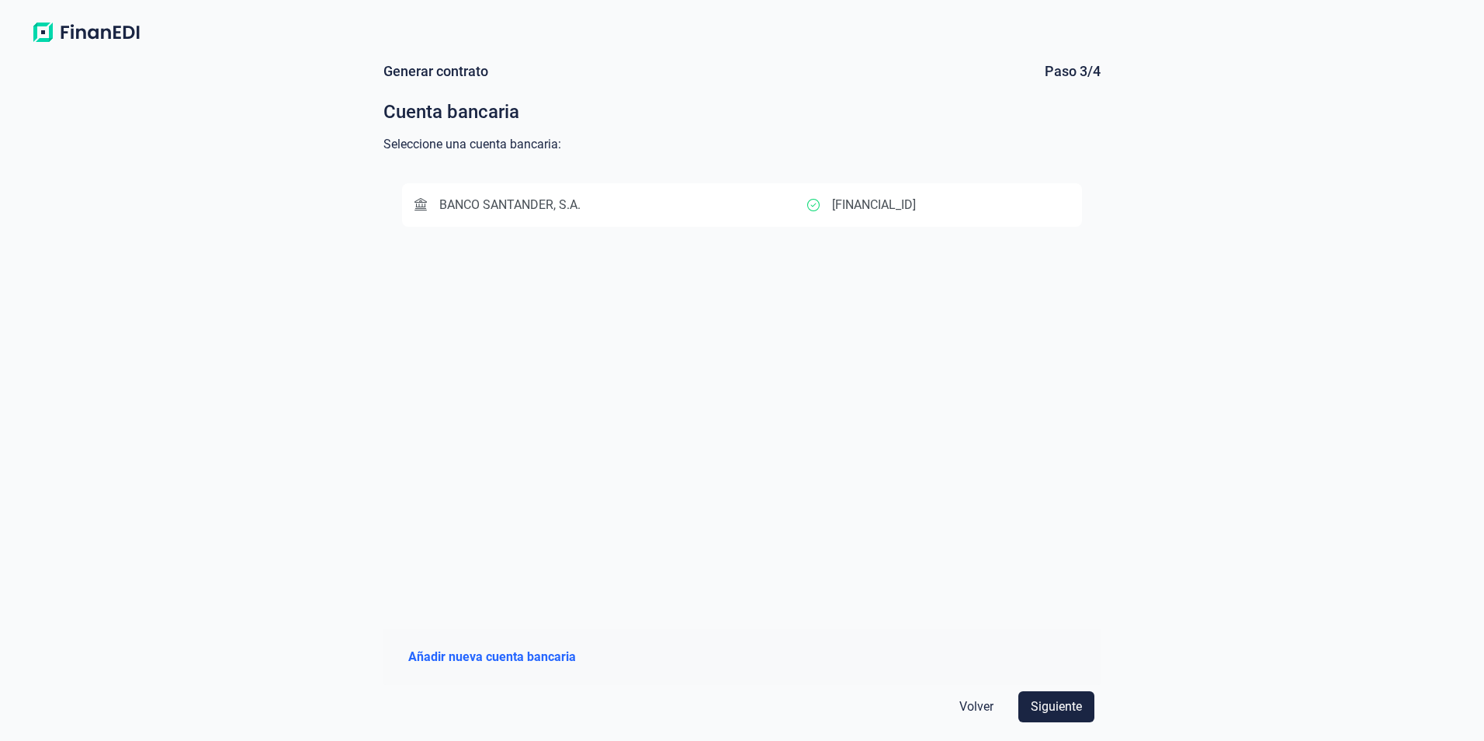
click at [896, 350] on div "Generar contrato Paso 3/4 Cuenta bancaria Seleccione una cuenta bancaria: BANCO…" at bounding box center [742, 395] width 1484 height 691
click at [896, 206] on p "[FINANCIAL_ID]" at bounding box center [874, 205] width 84 height 19
click at [896, 671] on span "Siguiente" at bounding box center [1056, 706] width 51 height 19
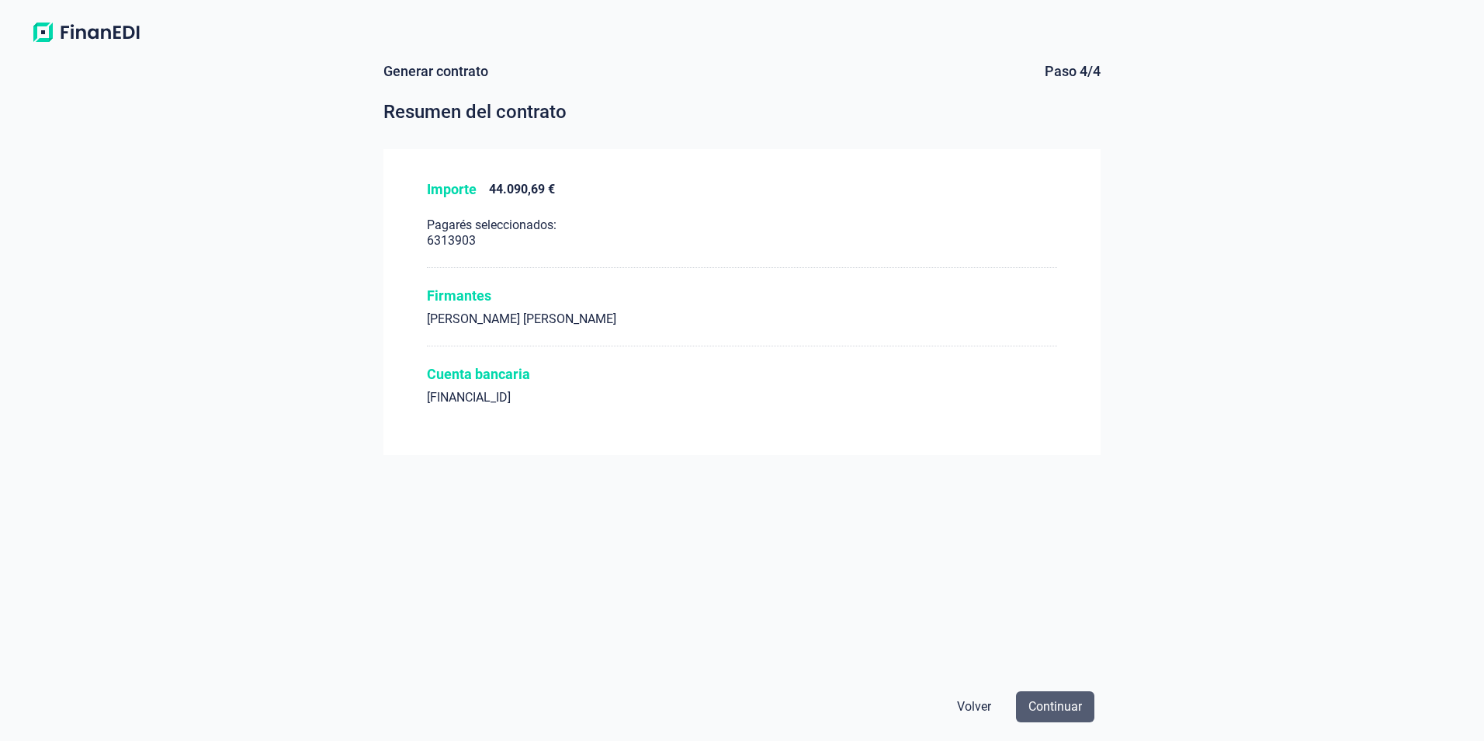
click at [896, 671] on span "Continuar" at bounding box center [1056, 706] width 54 height 19
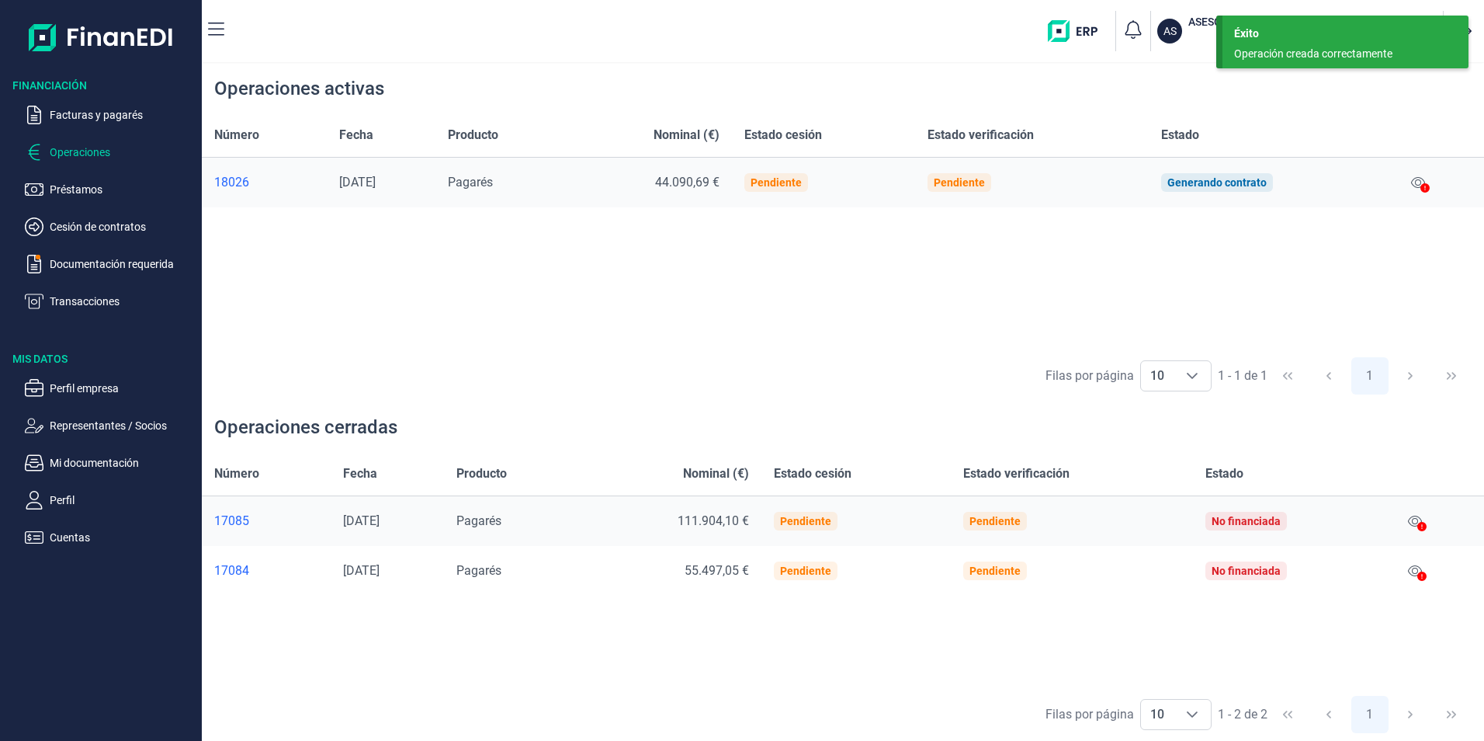
click at [760, 311] on div "Número Fecha Producto Nominal (€) Estado cesión Estado verificación Estado 1802…" at bounding box center [843, 230] width 1282 height 235
